Goal: Task Accomplishment & Management: Manage account settings

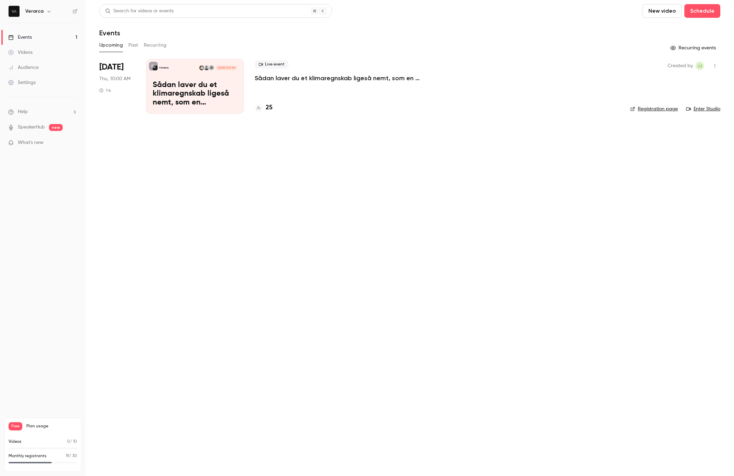
click at [42, 13] on h6 "Verarca" at bounding box center [34, 11] width 18 height 7
click at [51, 10] on icon "button" at bounding box center [48, 11] width 5 height 5
click at [40, 100] on div "Log out" at bounding box center [64, 99] width 78 height 7
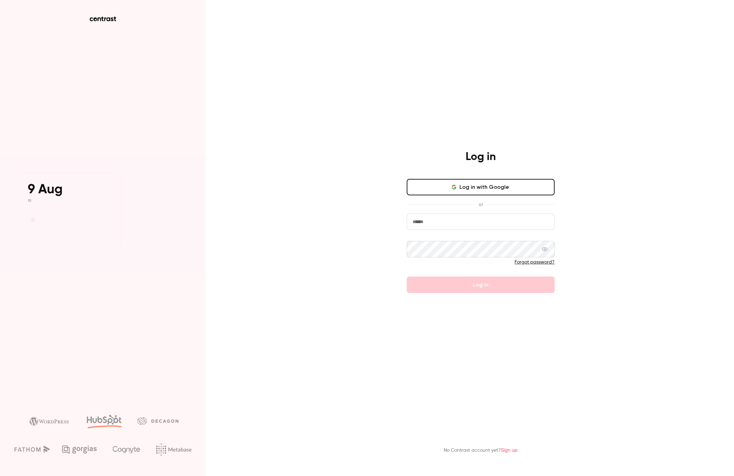
click at [503, 185] on button "Log in with Google" at bounding box center [481, 187] width 148 height 16
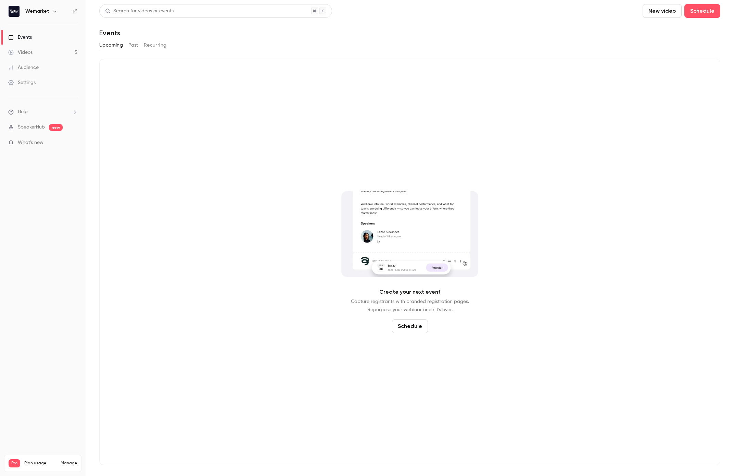
click at [30, 52] on div "Videos" at bounding box center [20, 52] width 24 height 7
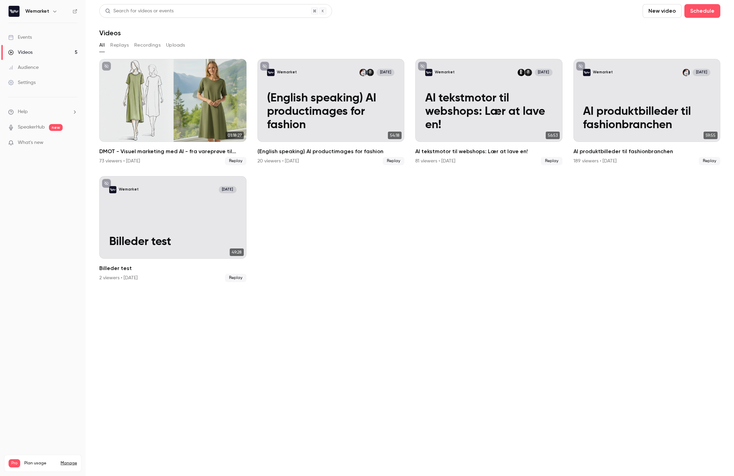
click at [31, 82] on div "Settings" at bounding box center [21, 82] width 27 height 7
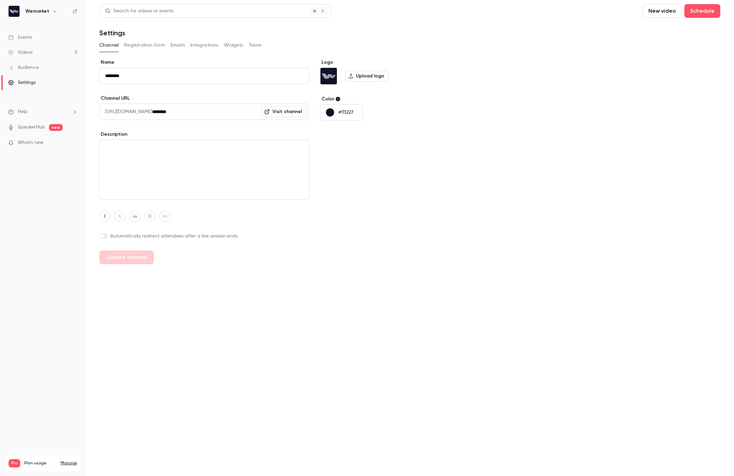
click at [254, 45] on button "Team" at bounding box center [255, 45] width 13 height 11
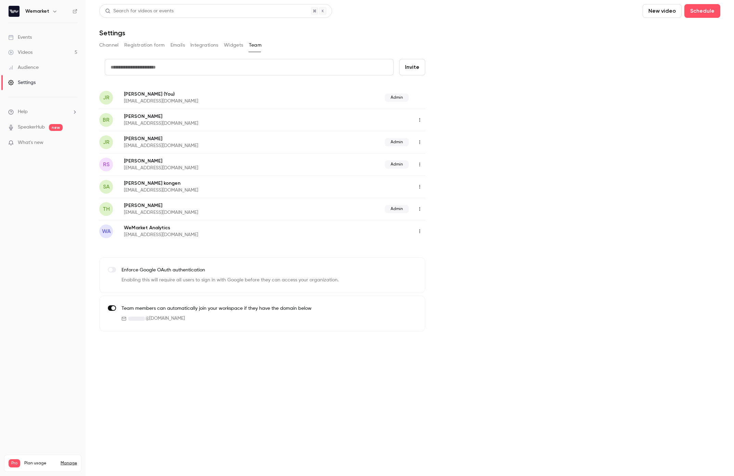
click at [27, 83] on div "Settings" at bounding box center [21, 82] width 27 height 7
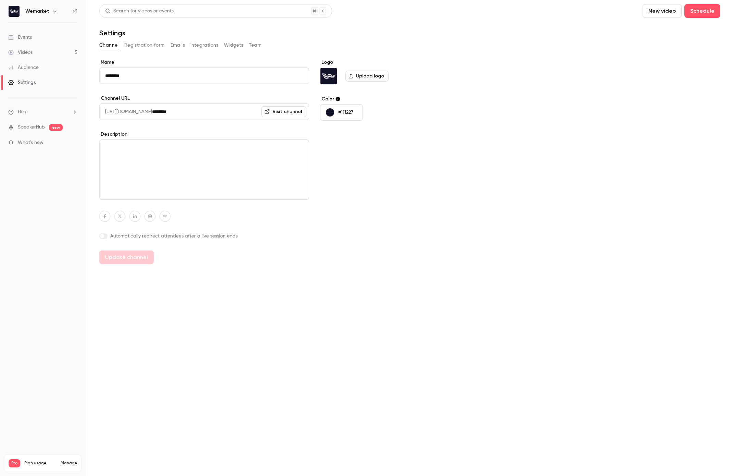
click at [66, 460] on link "Manage" at bounding box center [69, 462] width 16 height 5
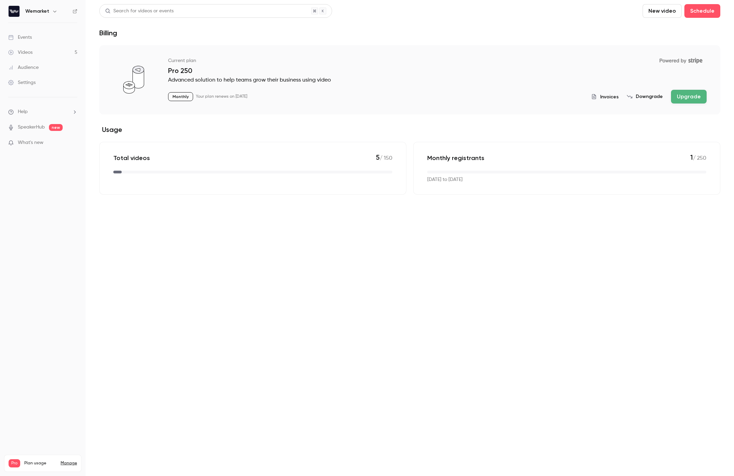
click at [612, 97] on span "Invoices" at bounding box center [609, 96] width 18 height 7
click at [23, 36] on div "Events" at bounding box center [20, 37] width 24 height 7
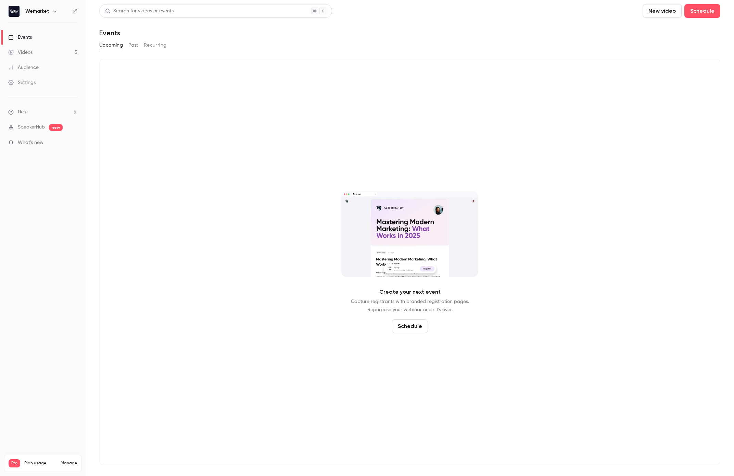
click at [133, 46] on button "Past" at bounding box center [133, 45] width 10 height 11
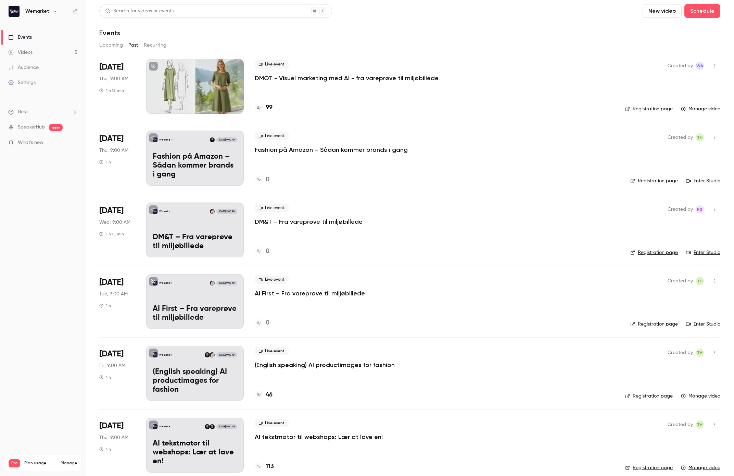
click at [184, 137] on div "Wemarket [DATE] 9:00 AM" at bounding box center [195, 139] width 85 height 5
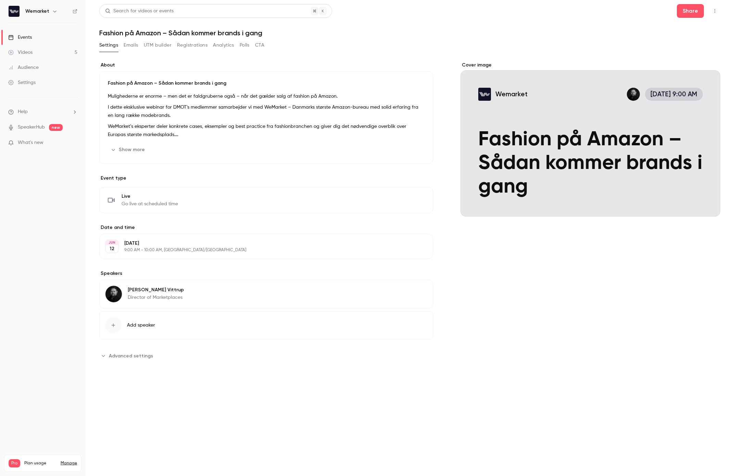
click at [600, 109] on div "Cover image" at bounding box center [590, 139] width 260 height 155
click at [0, 0] on input "Wemarket [DATE] 9:00 AM Fashion på Amazon – Sådan kommer brands i gang" at bounding box center [0, 0] width 0 height 0
click at [29, 37] on div "Events" at bounding box center [20, 37] width 24 height 7
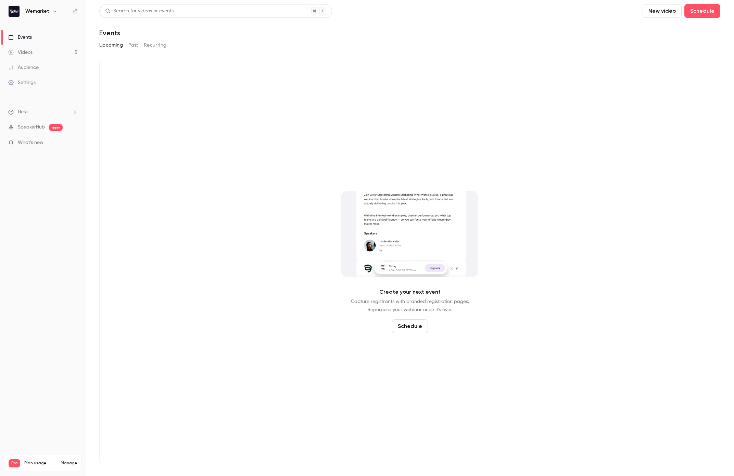
click at [33, 52] on link "Videos 5" at bounding box center [43, 52] width 86 height 15
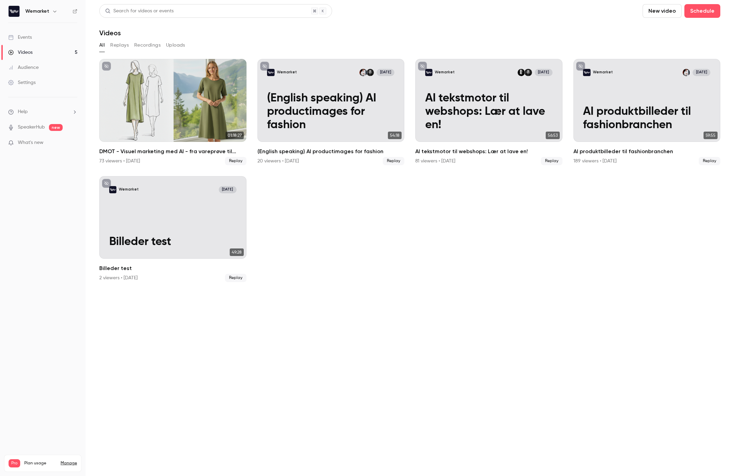
click at [30, 65] on div "Audience" at bounding box center [23, 67] width 30 height 7
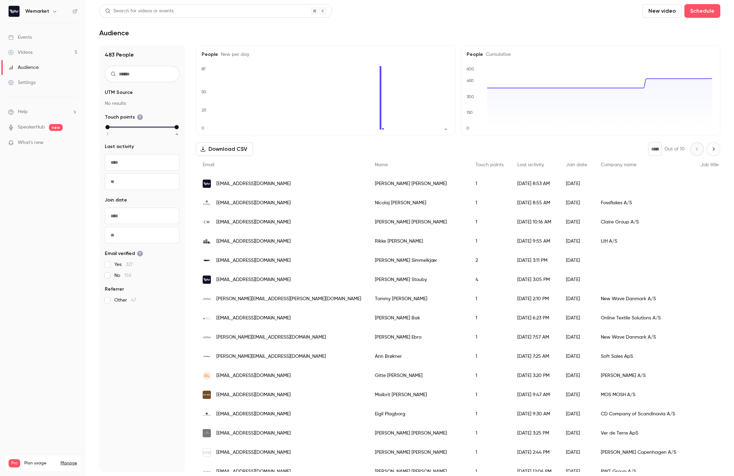
click at [26, 52] on div "Videos" at bounding box center [20, 52] width 24 height 7
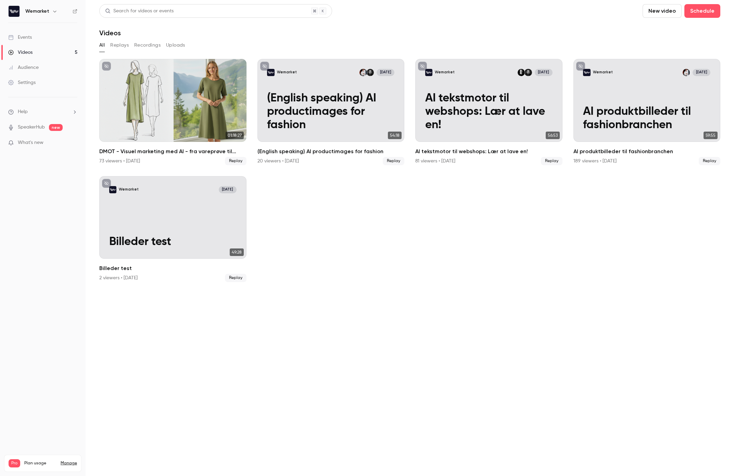
click at [124, 45] on button "Replays" at bounding box center [119, 45] width 18 height 11
click at [147, 47] on button "Recordings" at bounding box center [147, 45] width 26 height 11
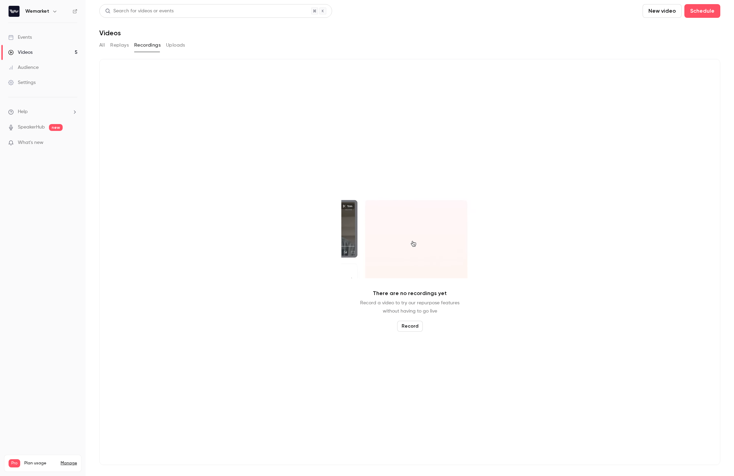
click at [25, 38] on div "Events" at bounding box center [20, 37] width 24 height 7
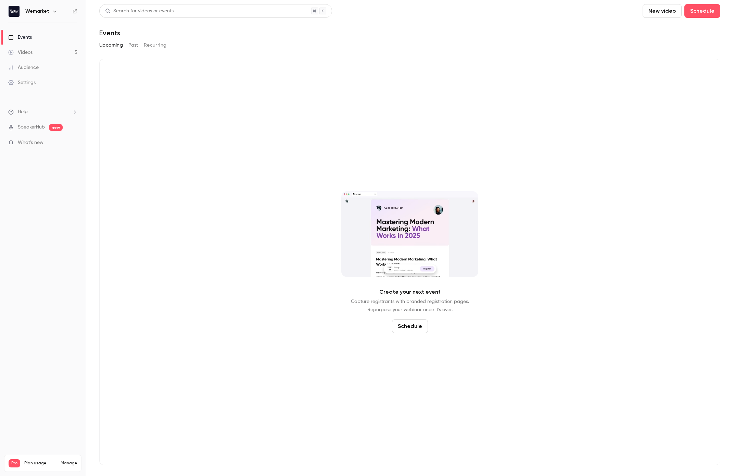
click at [135, 46] on button "Past" at bounding box center [133, 45] width 10 height 11
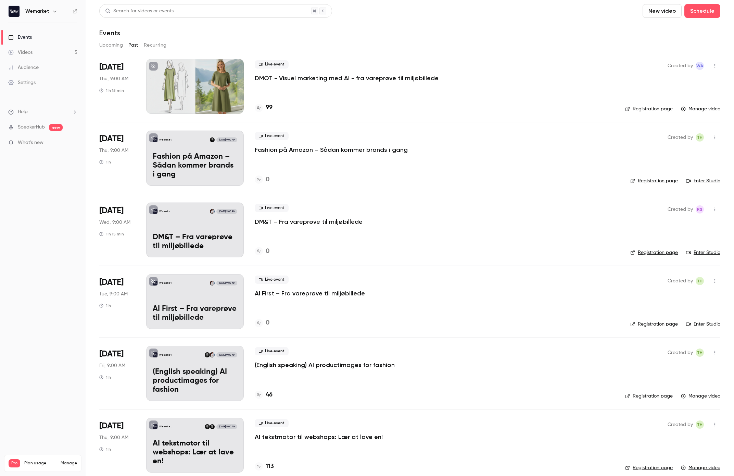
click at [193, 154] on p "Fashion på Amazon – Sådan kommer brands i gang" at bounding box center [195, 165] width 85 height 26
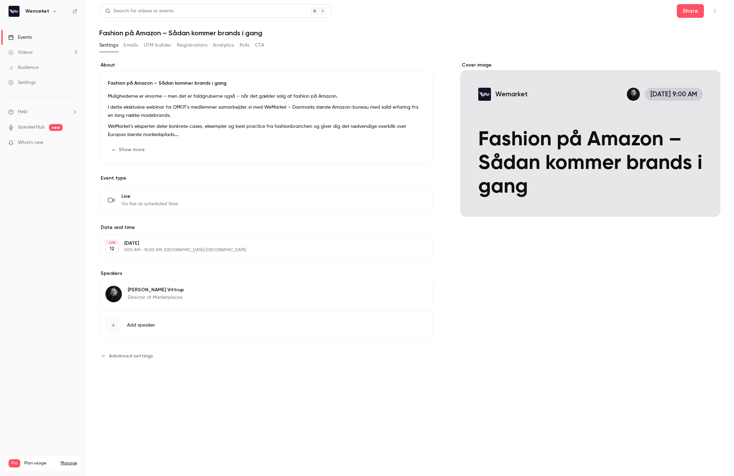
click at [133, 46] on button "Emails" at bounding box center [131, 45] width 14 height 11
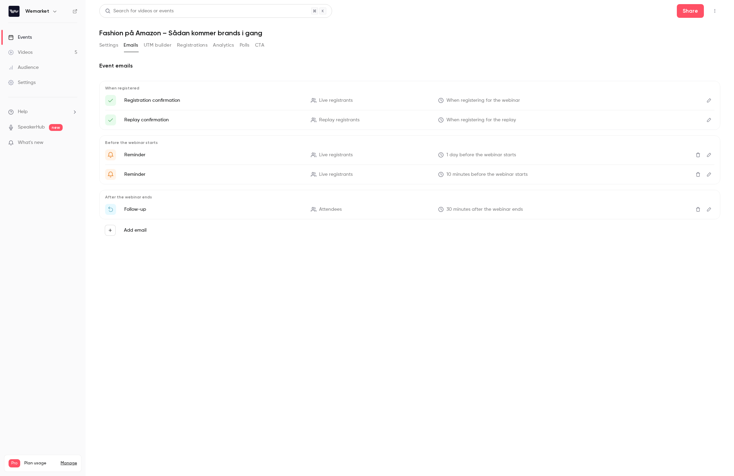
click at [155, 47] on button "UTM builder" at bounding box center [158, 45] width 28 height 11
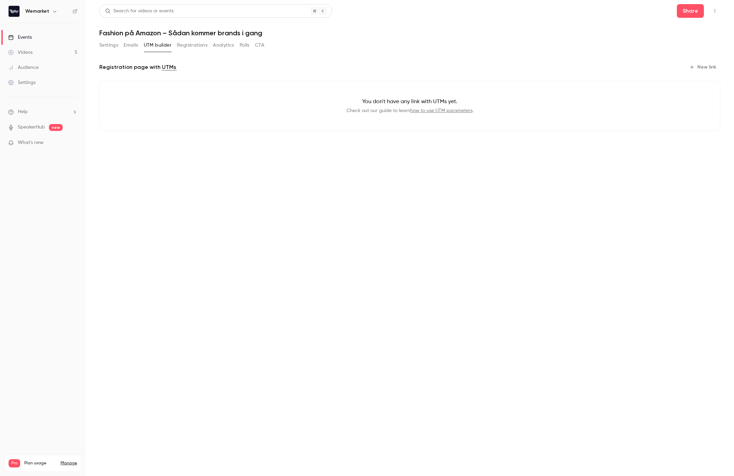
click at [191, 45] on button "Registrations" at bounding box center [192, 45] width 30 height 11
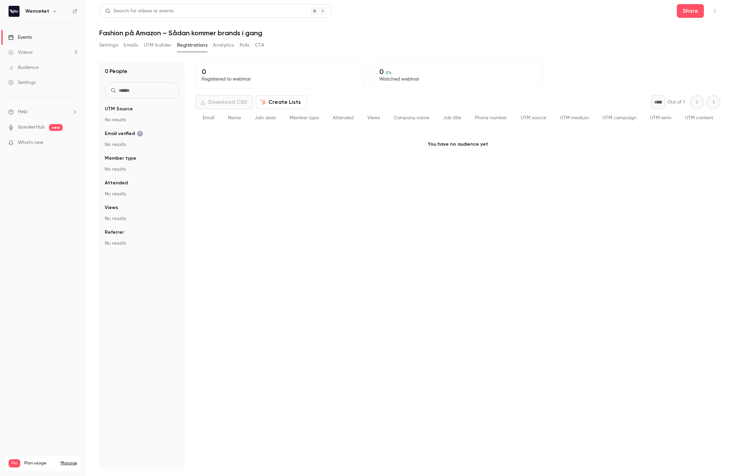
click at [222, 45] on button "Analytics" at bounding box center [223, 45] width 21 height 11
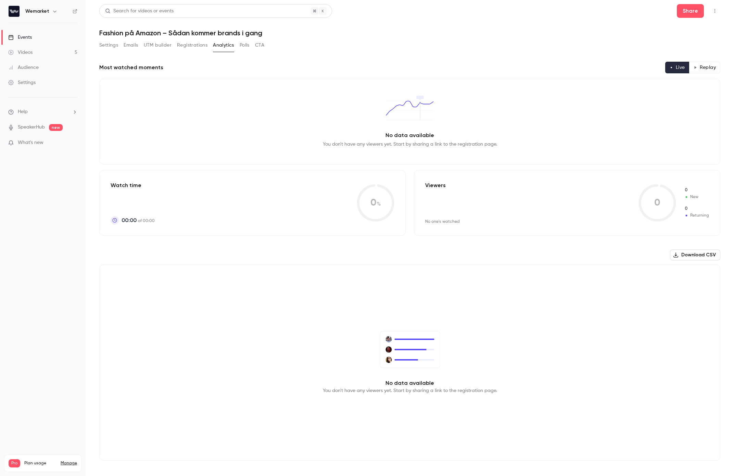
click at [245, 46] on button "Polls" at bounding box center [245, 45] width 10 height 11
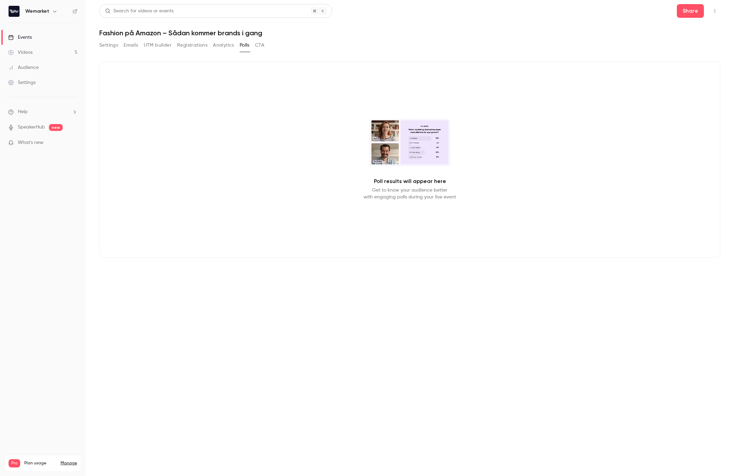
click at [262, 46] on button "CTA" at bounding box center [259, 45] width 9 height 11
click at [30, 38] on div "Events" at bounding box center [20, 37] width 24 height 7
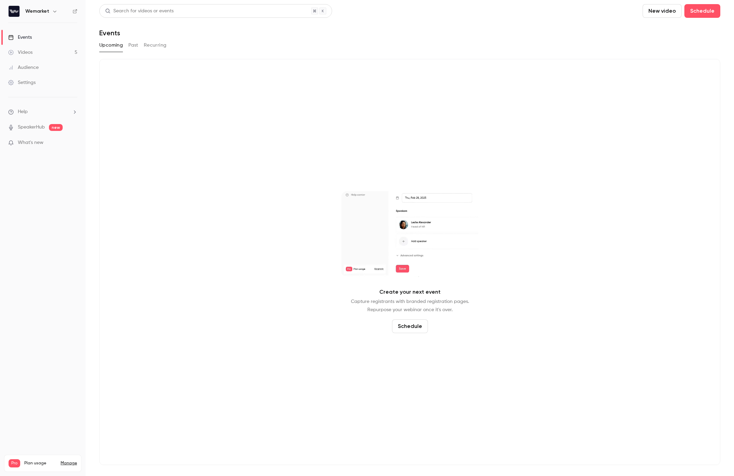
click at [29, 49] on div "Videos" at bounding box center [20, 52] width 24 height 7
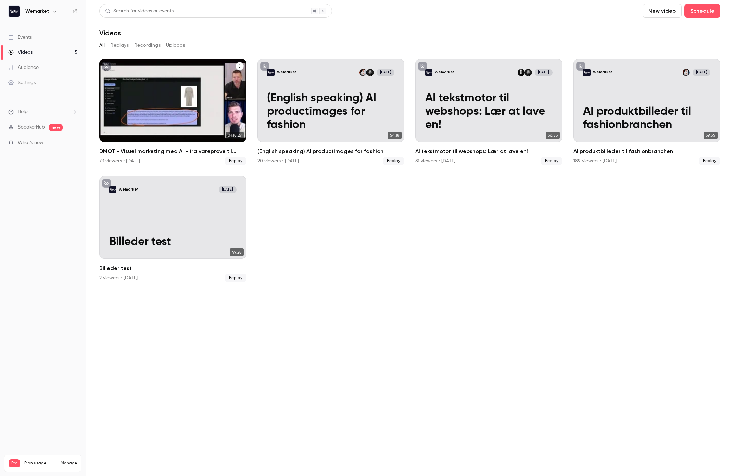
click at [188, 90] on div "DMOT - Visuel marketing med AI - fra vareprøve til miljøbillede" at bounding box center [172, 100] width 147 height 83
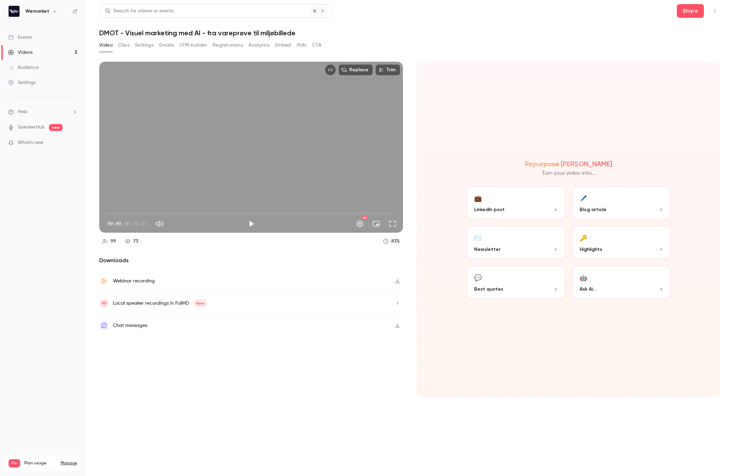
click at [115, 47] on div "Video Clips Settings Emails UTM builder Registrations Analytics Embed Polls CTA" at bounding box center [210, 45] width 222 height 11
click at [124, 46] on button "Clips" at bounding box center [123, 45] width 11 height 11
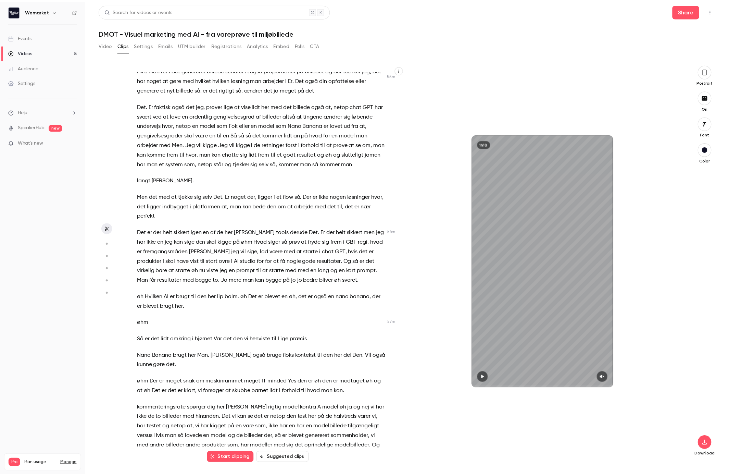
scroll to position [7623, 0]
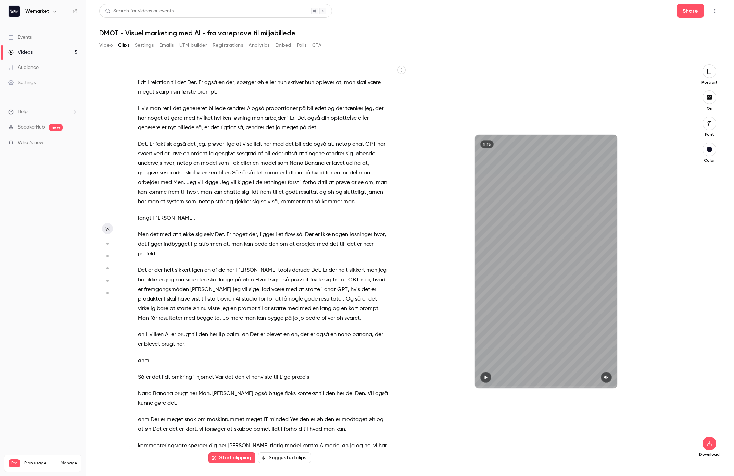
click at [143, 48] on button "Settings" at bounding box center [144, 45] width 19 height 11
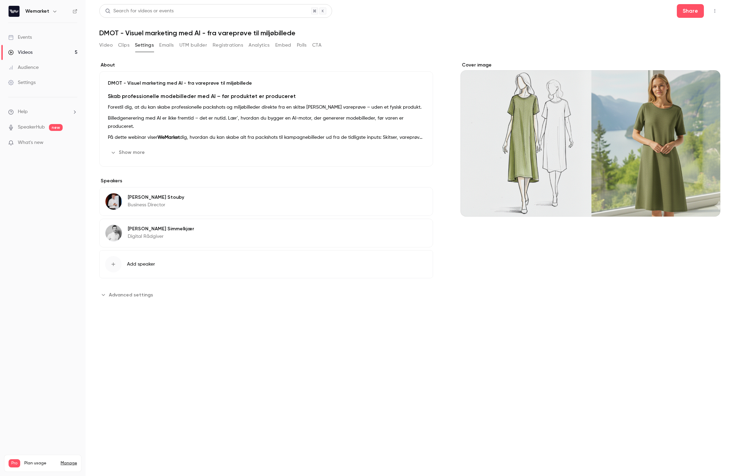
click at [167, 46] on button "Emails" at bounding box center [166, 45] width 14 height 11
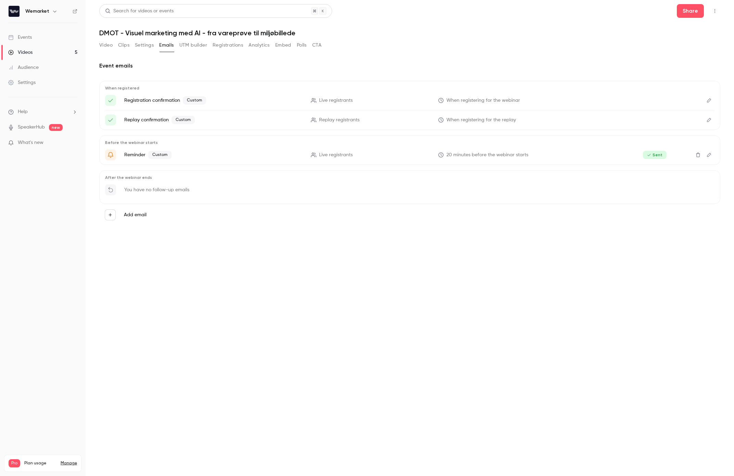
click at [181, 47] on button "UTM builder" at bounding box center [193, 45] width 28 height 11
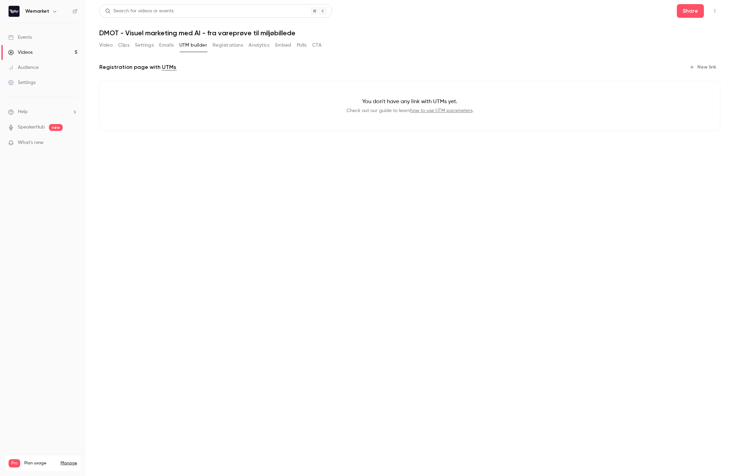
click at [225, 46] on button "Registrations" at bounding box center [228, 45] width 30 height 11
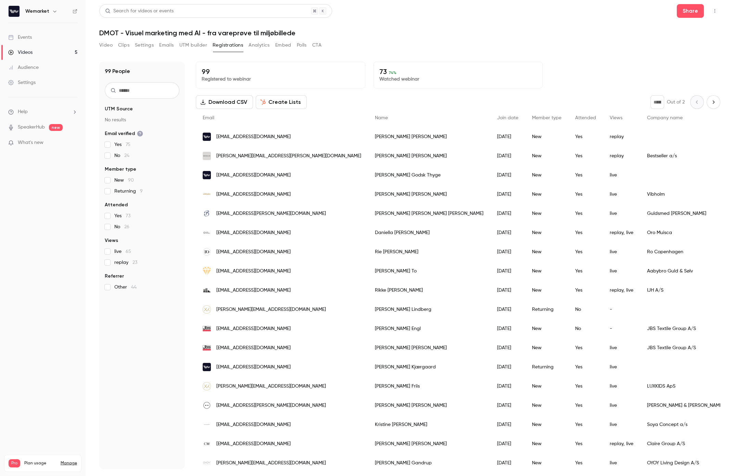
click at [254, 46] on button "Analytics" at bounding box center [259, 45] width 21 height 11
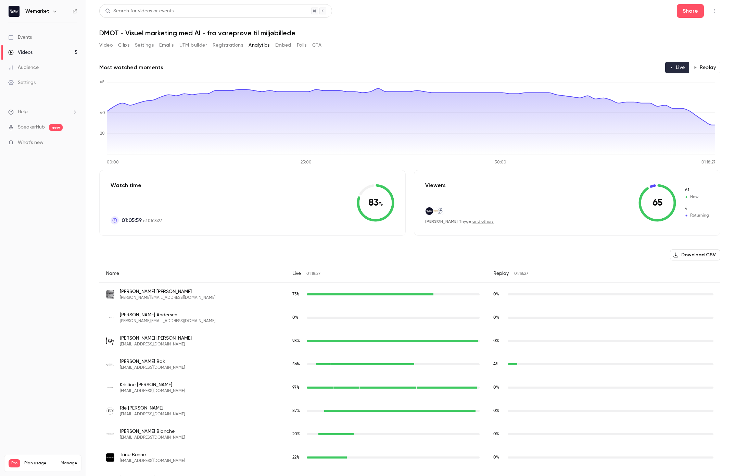
click at [284, 45] on button "Embed" at bounding box center [283, 45] width 16 height 11
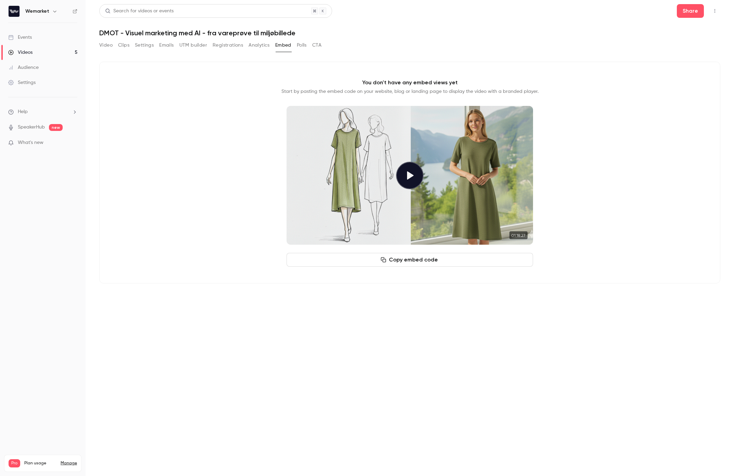
click at [104, 45] on button "Video" at bounding box center [105, 45] width 13 height 11
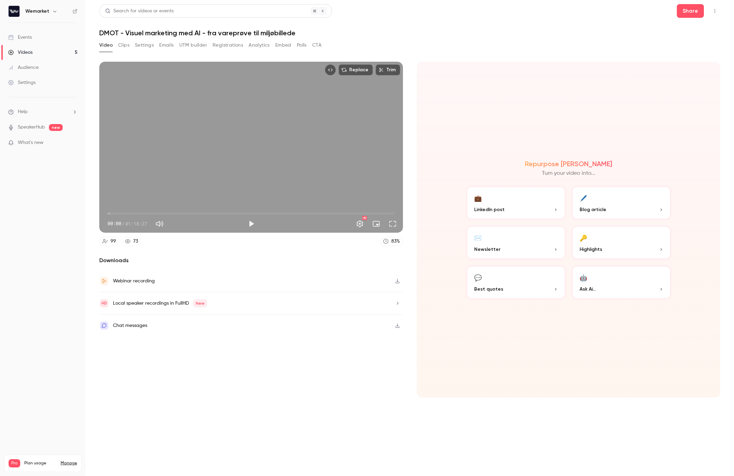
click at [22, 37] on div "Events" at bounding box center [20, 37] width 24 height 7
